Goal: Find specific page/section: Find specific page/section

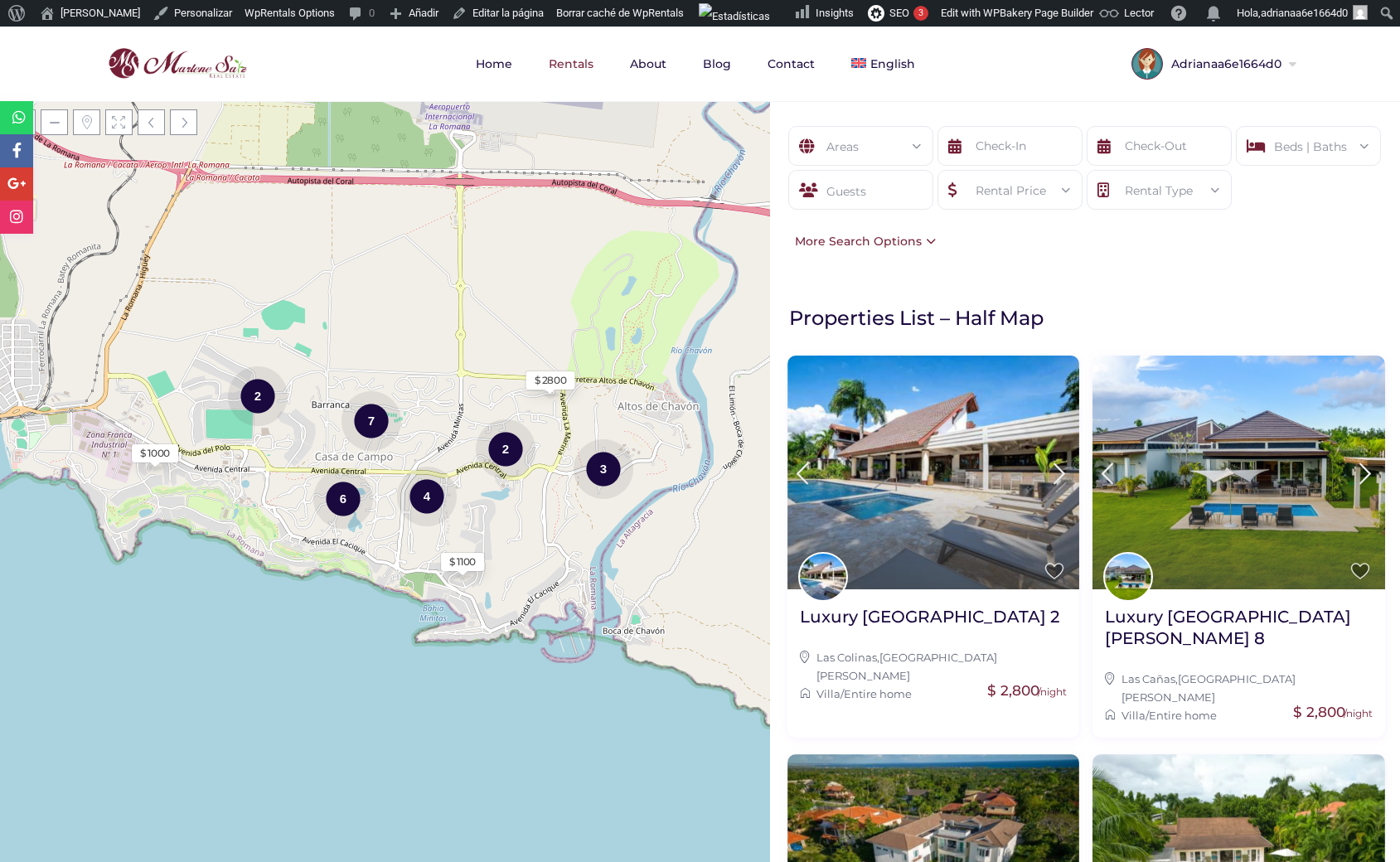
click at [1068, 268] on div "Areas All Areas Beds | Baths Beds 1 2 3 4 5 6+ Baths 1 2 3 4 5 6+ Reset Done Gu…" at bounding box center [1084, 188] width 630 height 175
click at [878, 139] on span "Español" at bounding box center [900, 135] width 45 height 13
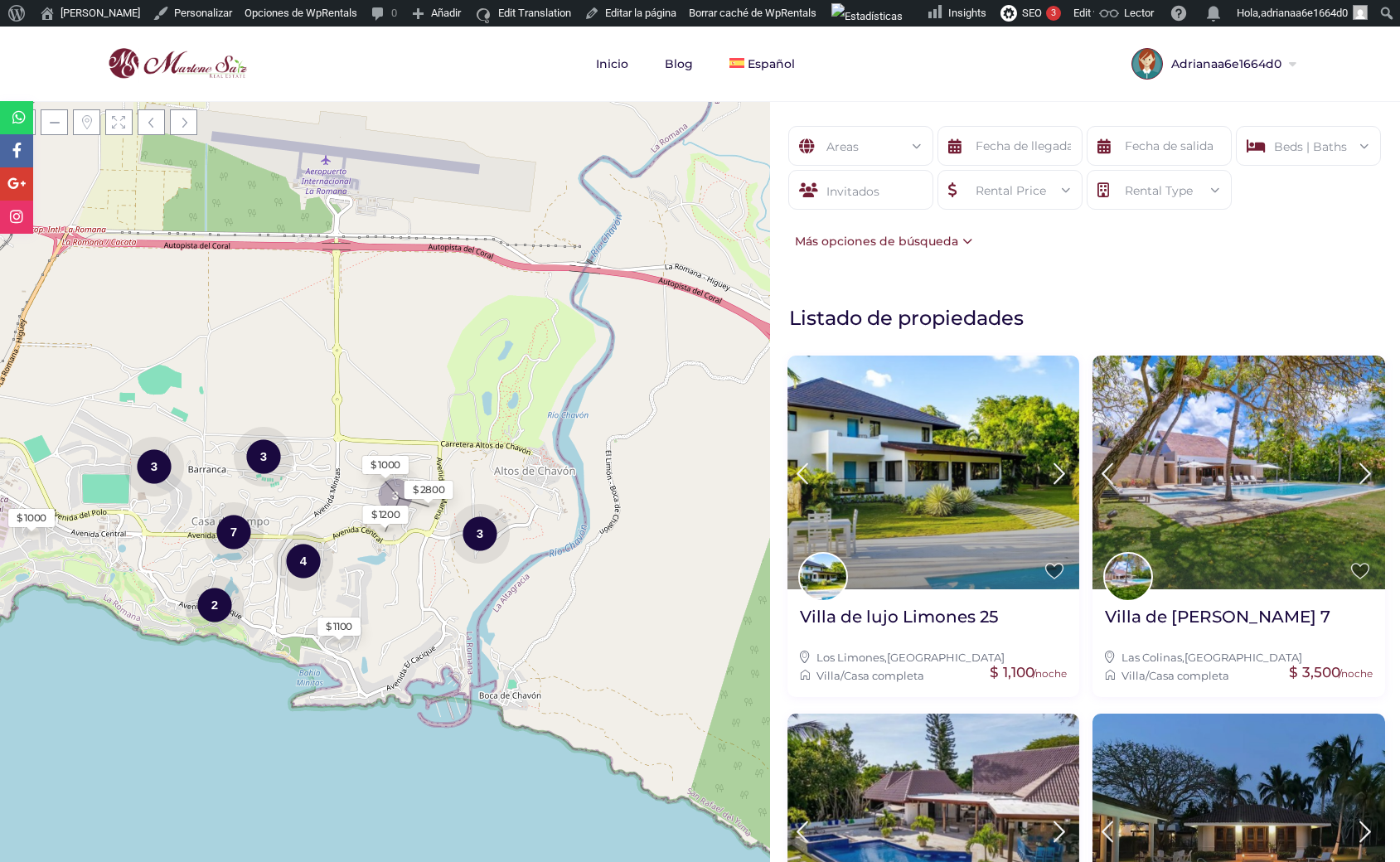
click at [1154, 72] on div at bounding box center [1147, 64] width 32 height 32
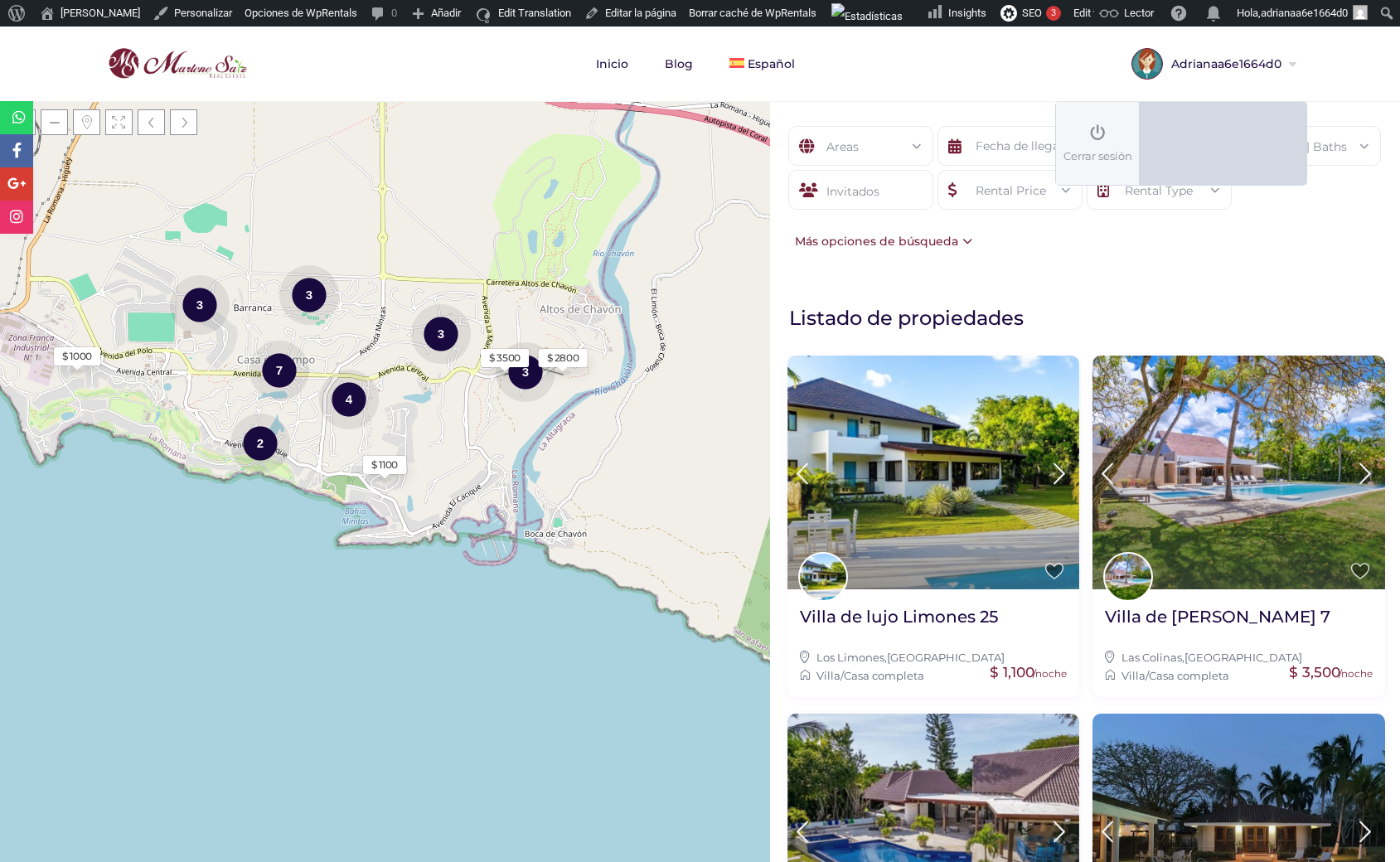
click at [887, 72] on nav "Inicio Blog Español English" at bounding box center [700, 64] width 1259 height 75
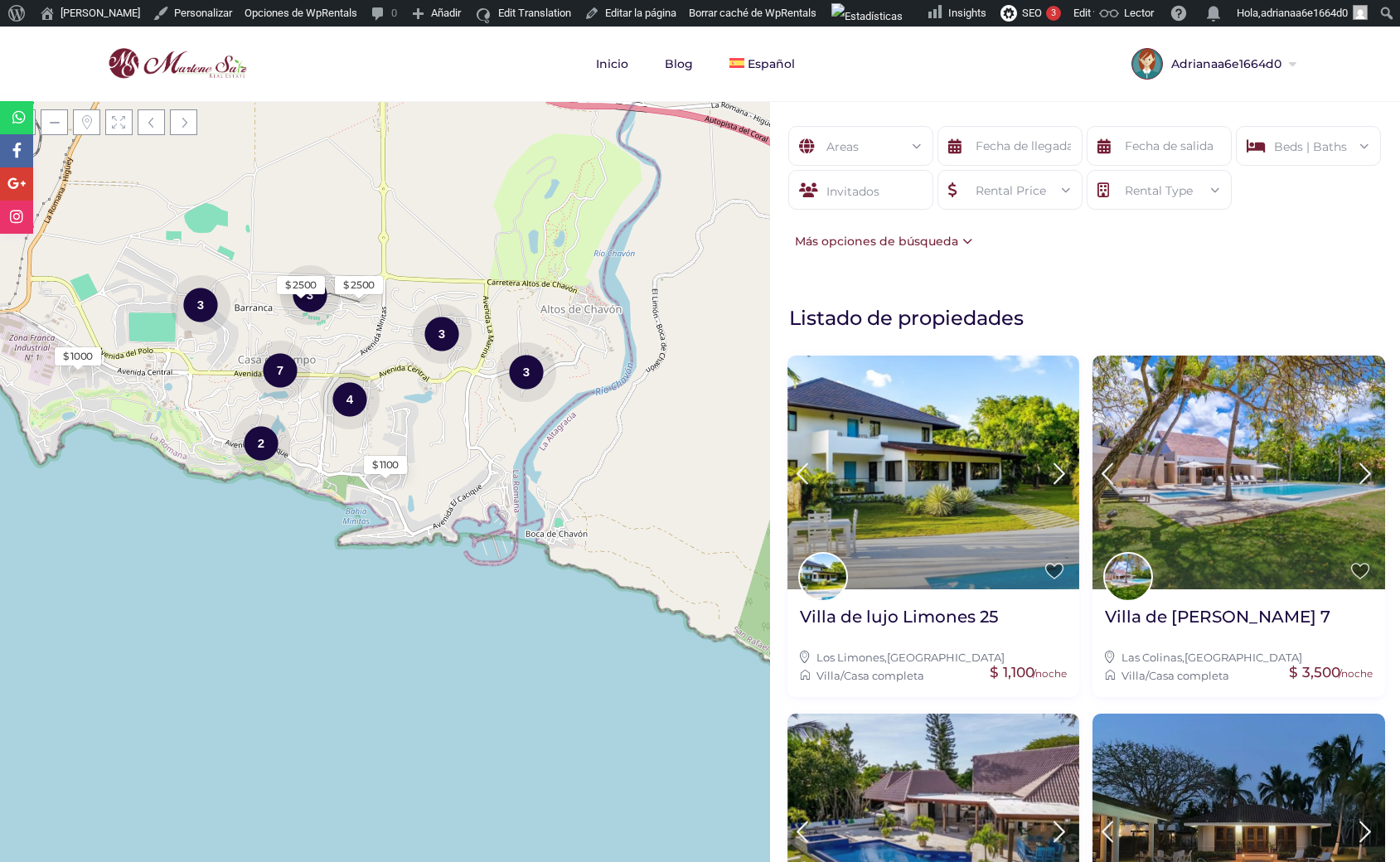
click at [875, 193] on div "Invitados" at bounding box center [860, 190] width 145 height 40
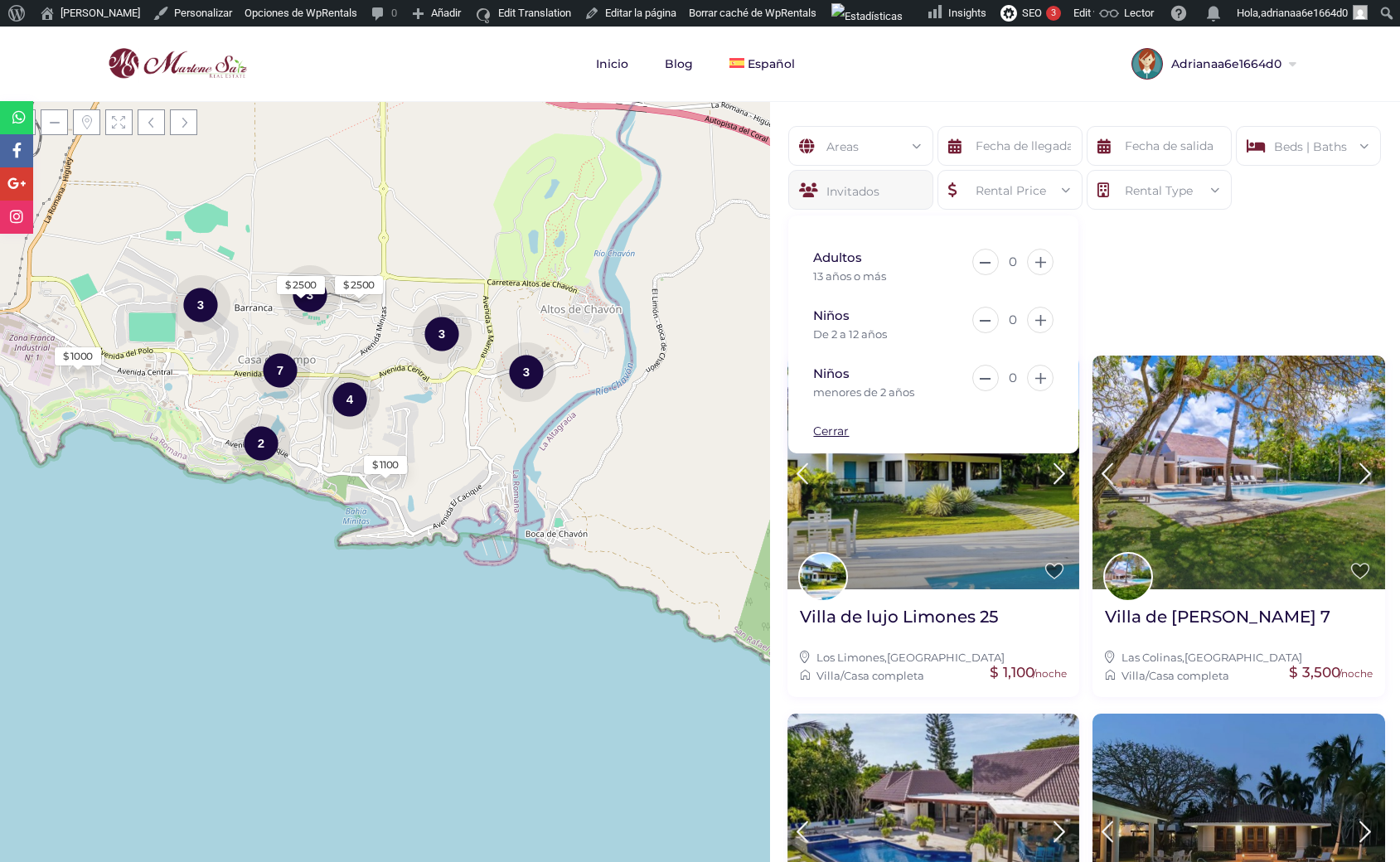
click at [888, 184] on div "Invitados" at bounding box center [860, 190] width 145 height 40
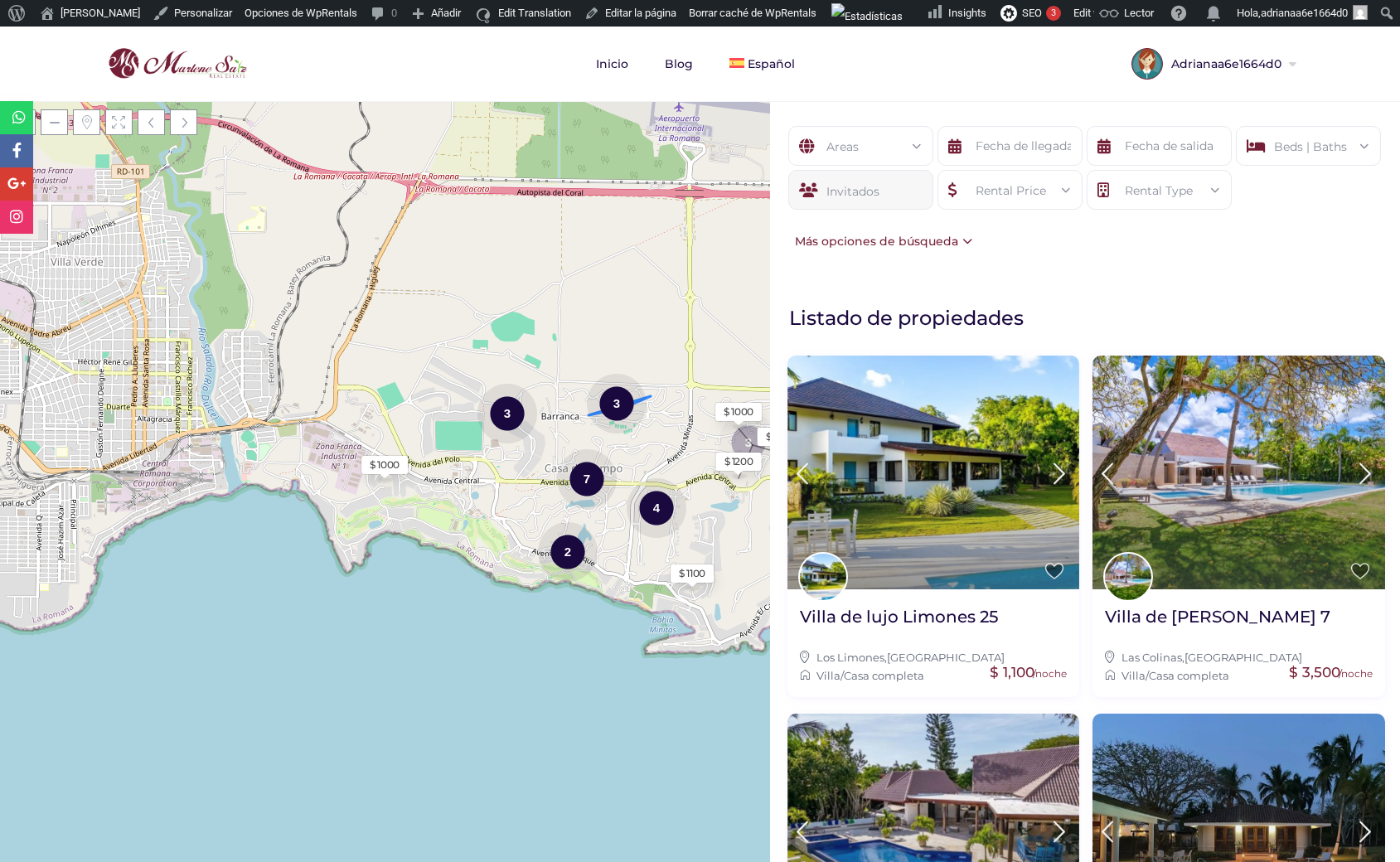
click at [610, 409] on div "3" at bounding box center [616, 403] width 59 height 62
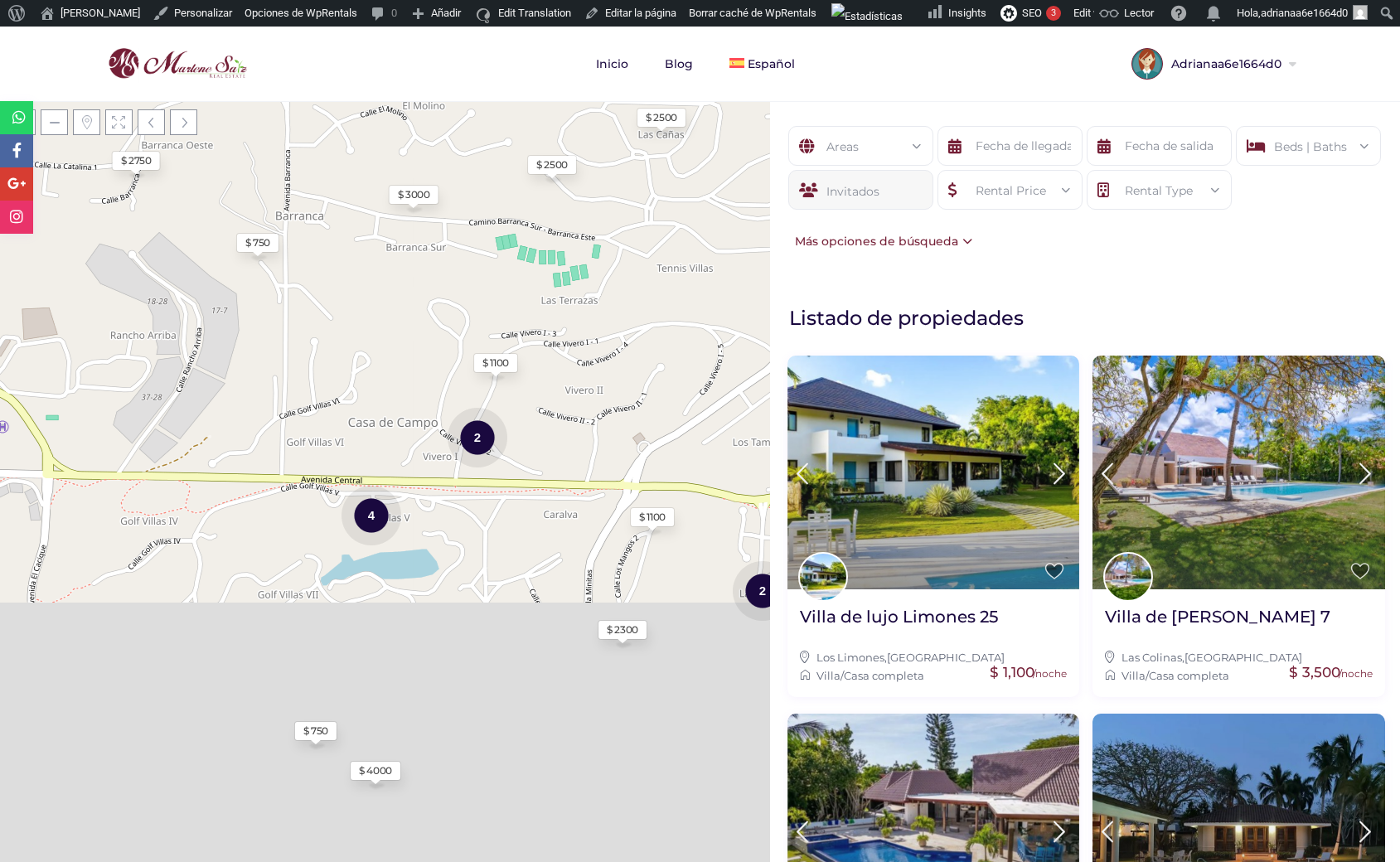
drag, startPoint x: 216, startPoint y: 723, endPoint x: 379, endPoint y: 403, distance: 359.1
click at [379, 403] on div "Cargando mapas $ 1000 $ 1100 $ 750 $ 4000 $ 2300 $ 1100 2 $ 1100 2 4 $ 3000 $ 2…" at bounding box center [384, 481] width 770 height 761
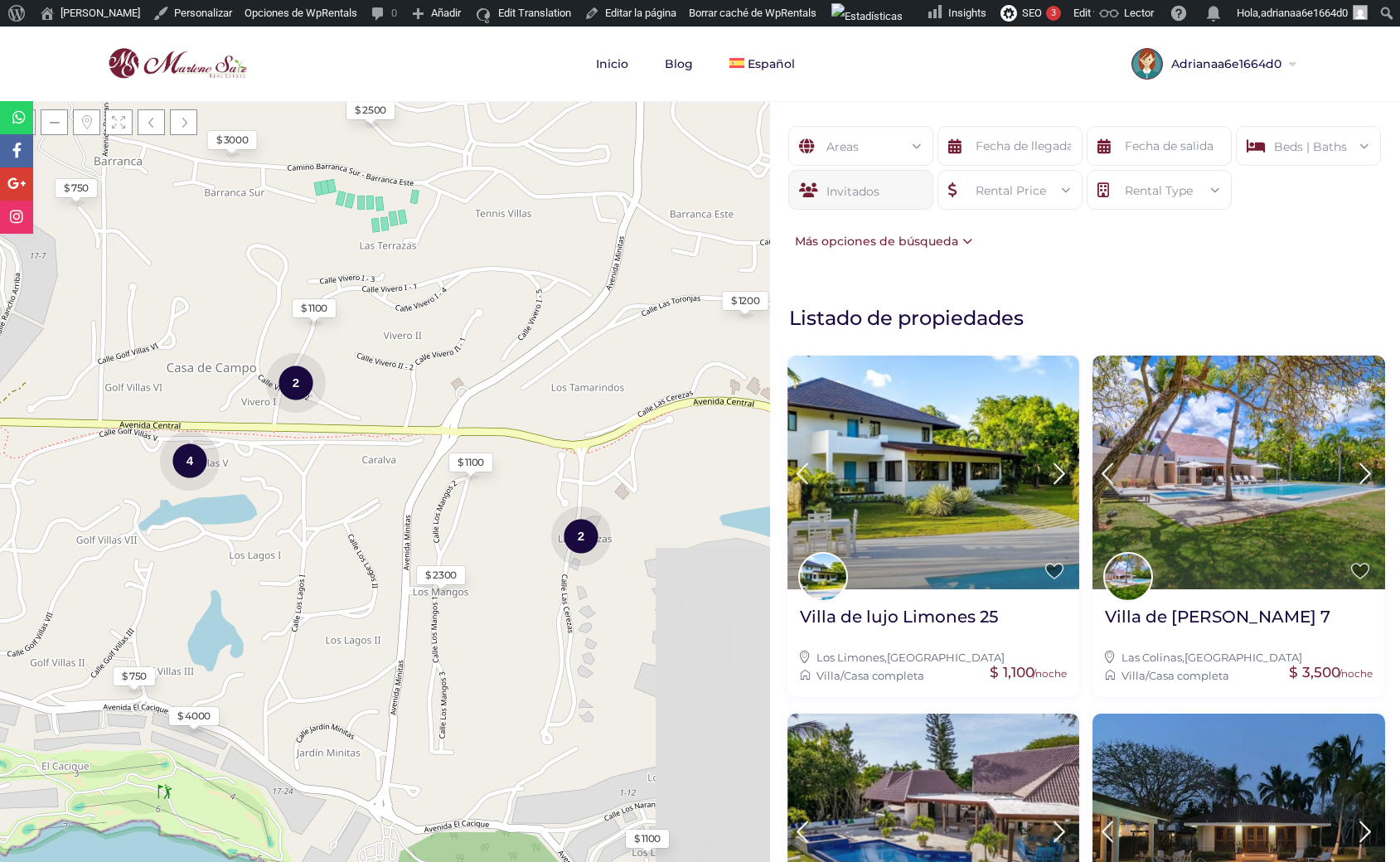
drag, startPoint x: 557, startPoint y: 543, endPoint x: 376, endPoint y: 490, distance: 188.6
click at [376, 490] on div "Cargando mapas $ 1000 $ 1100 $ 750 $ 4000 $ 2300 $ 1100 2 $ 1100 2 4 $ 3000 $ 2…" at bounding box center [384, 481] width 770 height 761
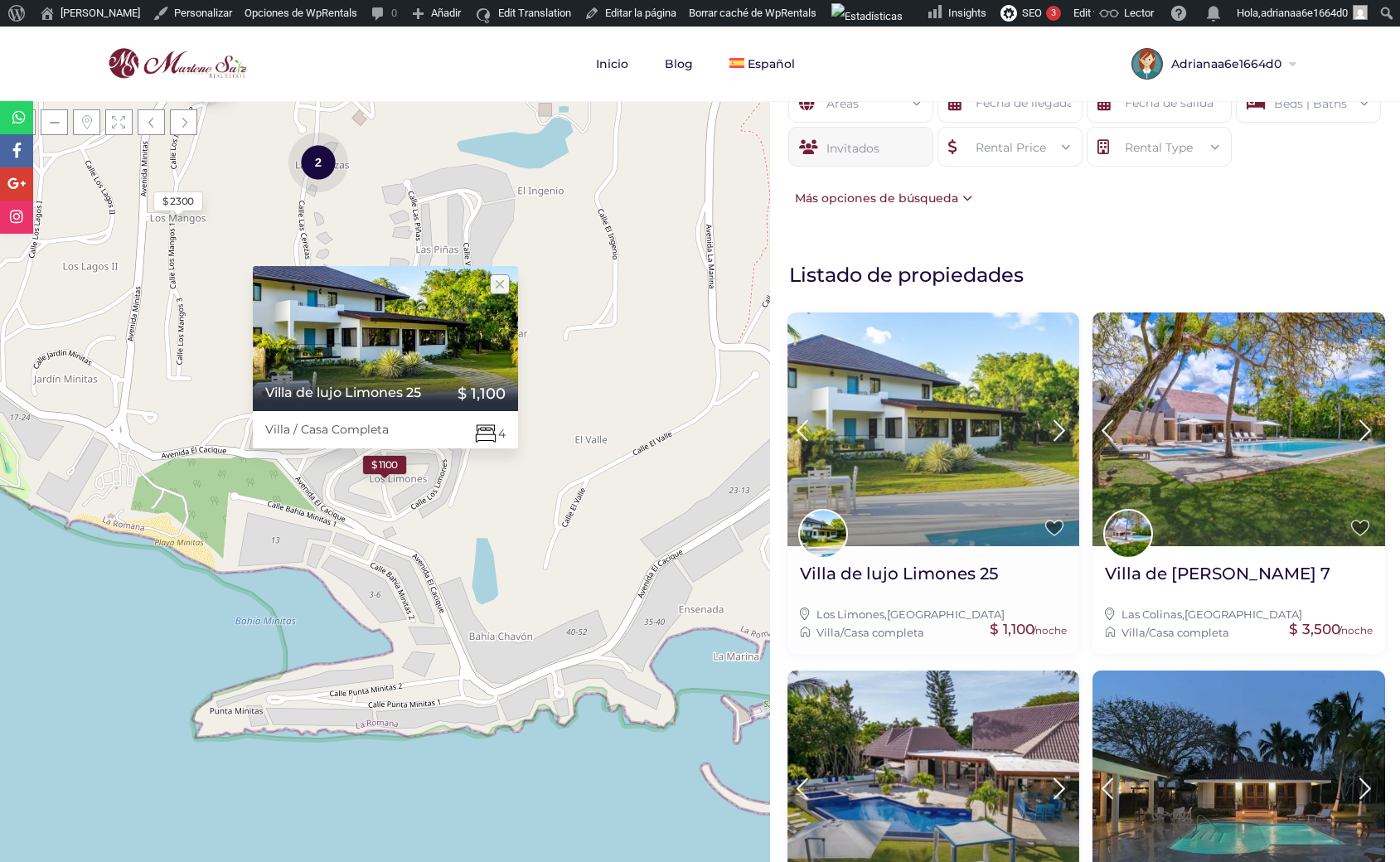
scroll to position [45, 0]
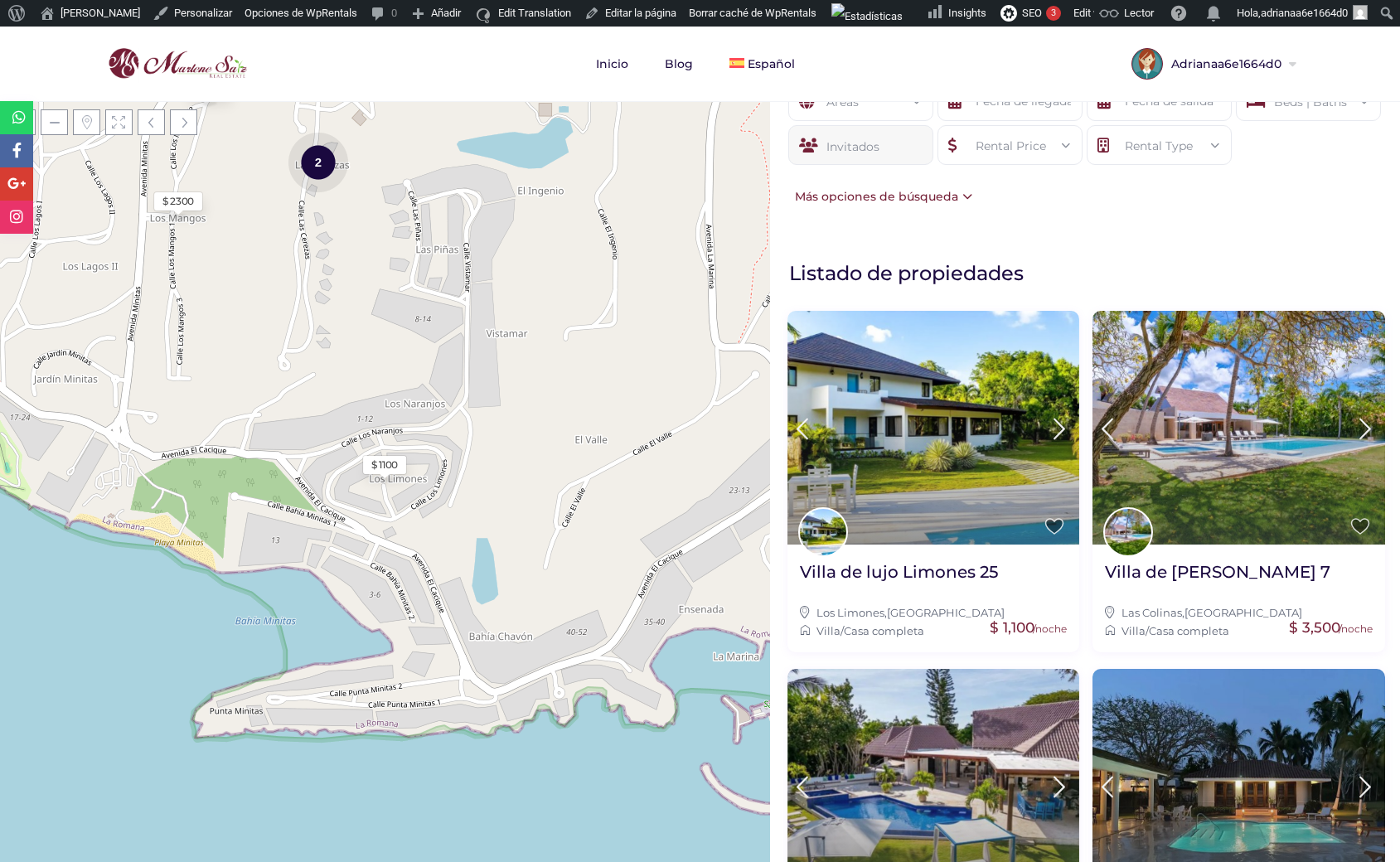
click at [949, 192] on div "Más opciones de búsqueda" at bounding box center [879, 196] width 185 height 18
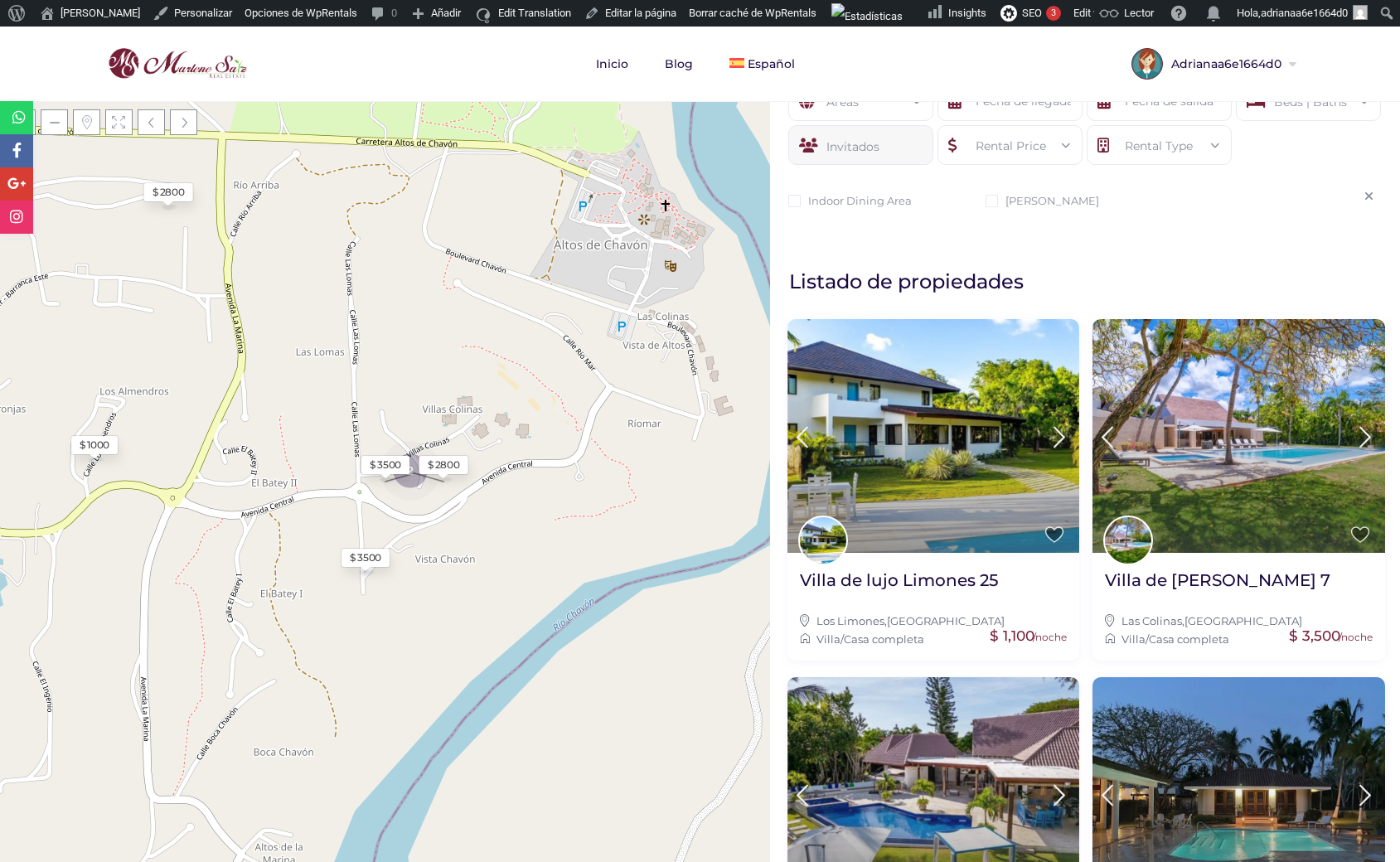
click at [1109, 236] on div "Areas Todas las areas Beds | Baths Dormitorios 1 2 3 4 5 6+ Baños 1 2 3 4 5 6+ …" at bounding box center [1084, 147] width 630 height 184
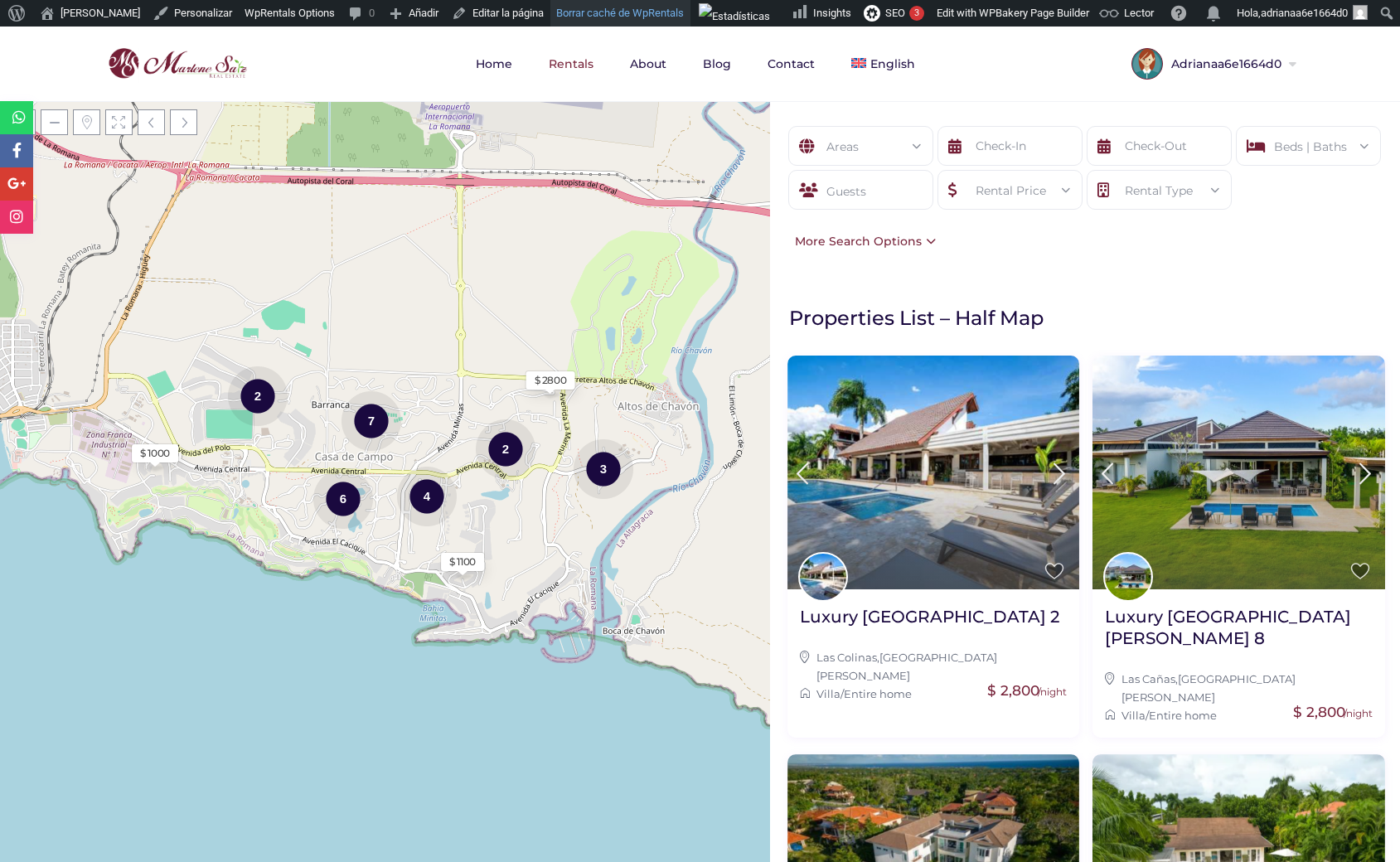
click at [609, 11] on link "Borrar caché de WpRentals" at bounding box center [620, 13] width 141 height 27
